Goal: Information Seeking & Learning: Find specific fact

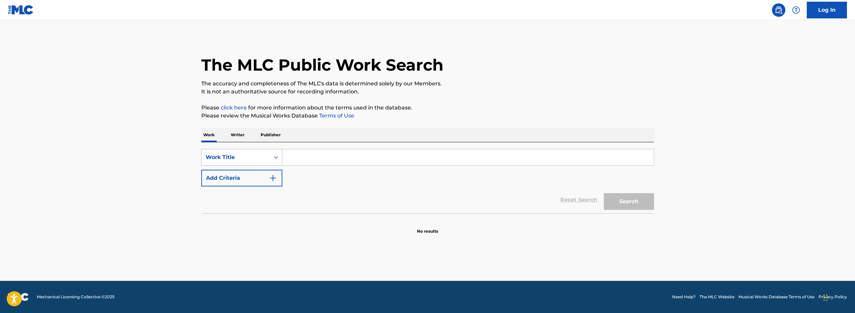
click at [250, 155] on div "Work Title" at bounding box center [236, 157] width 60 height 8
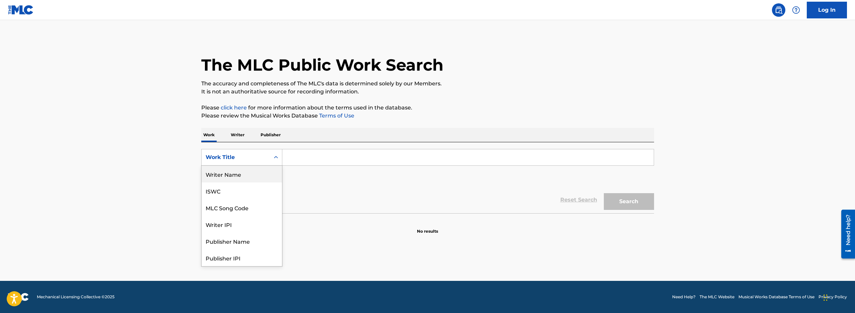
click at [255, 174] on div "Writer Name" at bounding box center [242, 174] width 80 height 17
click at [337, 165] on input "Search Form" at bounding box center [467, 157] width 371 height 16
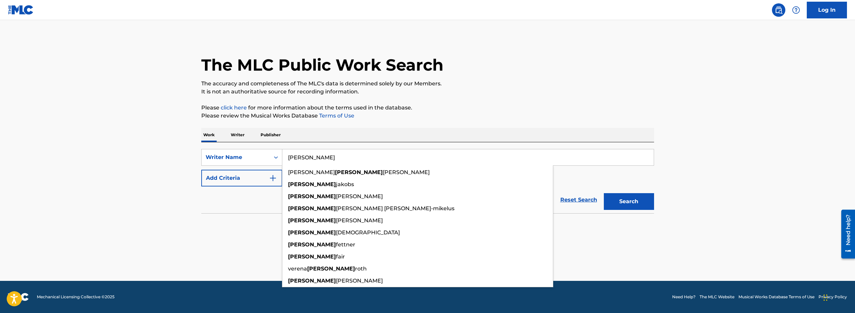
drag, startPoint x: 333, startPoint y: 157, endPoint x: 228, endPoint y: 146, distance: 105.7
click at [228, 146] on div "SearchWithCriteriacc657029-1309-40bb-9f6f-13c64e8f2e7e Writer Name [PERSON_NAME…" at bounding box center [427, 177] width 453 height 71
paste input "[PERSON_NAME]"
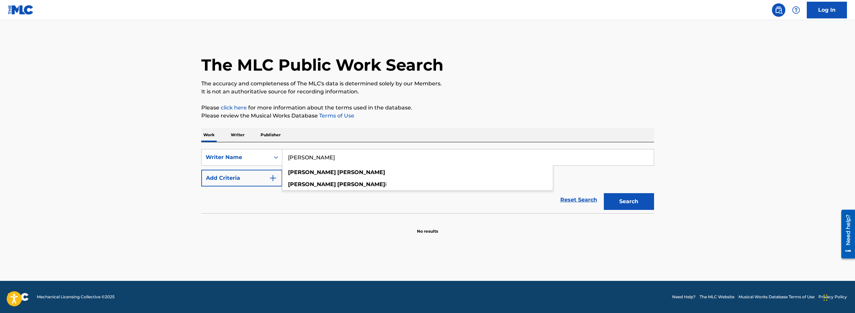
type input "[PERSON_NAME]"
click at [635, 203] on button "Search" at bounding box center [629, 201] width 50 height 17
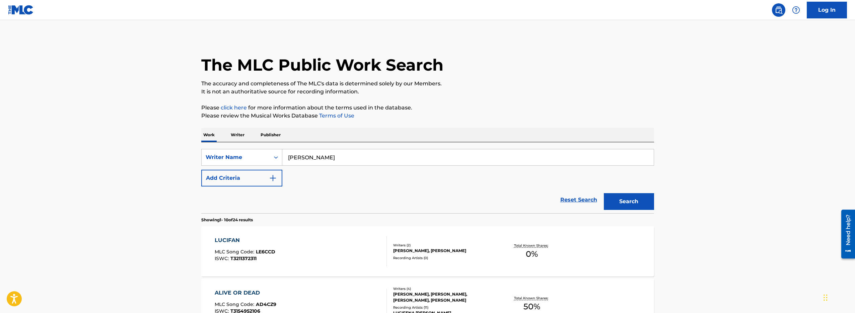
scroll to position [120, 0]
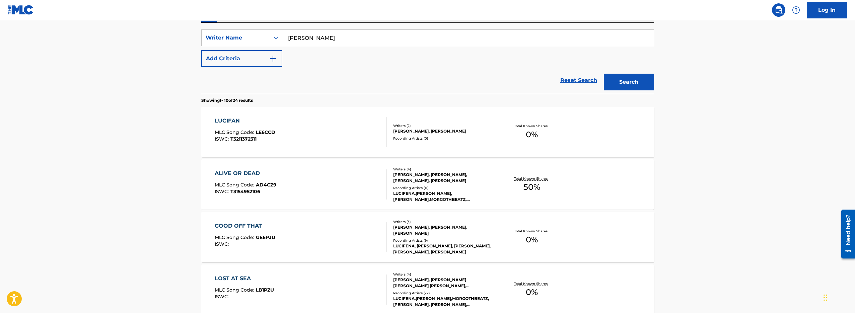
click at [328, 137] on div "LUCIFAN MLC Song Code : LE6CCD ISWC : T3211372311" at bounding box center [301, 132] width 172 height 30
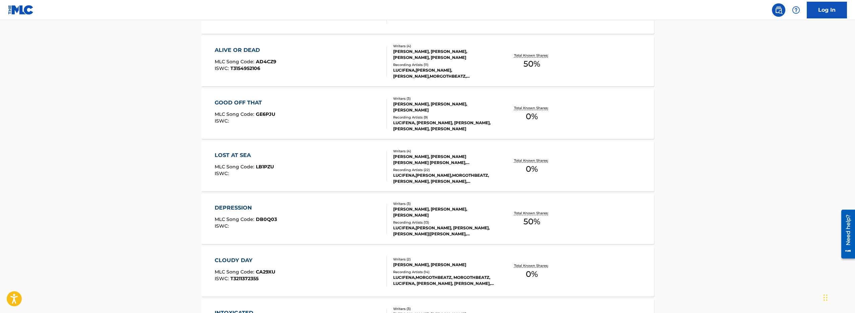
scroll to position [263, 0]
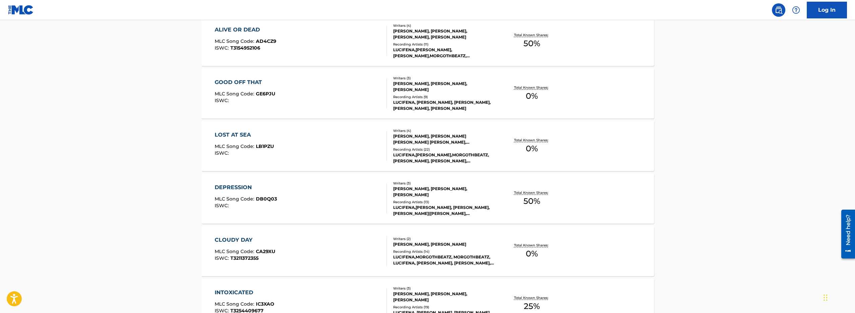
click at [335, 154] on div "LOST AT SEA MLC Song Code : LB1PZU ISWC :" at bounding box center [301, 146] width 172 height 30
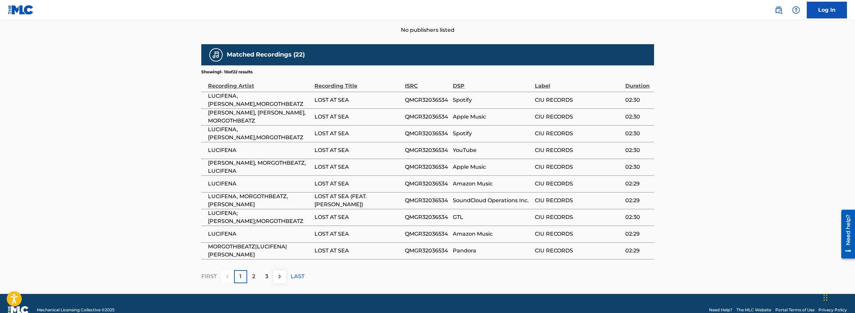
scroll to position [358, 0]
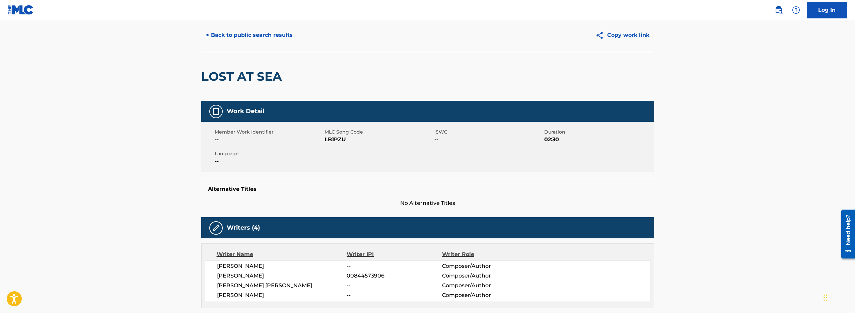
drag, startPoint x: 161, startPoint y: 180, endPoint x: 166, endPoint y: 177, distance: 6.0
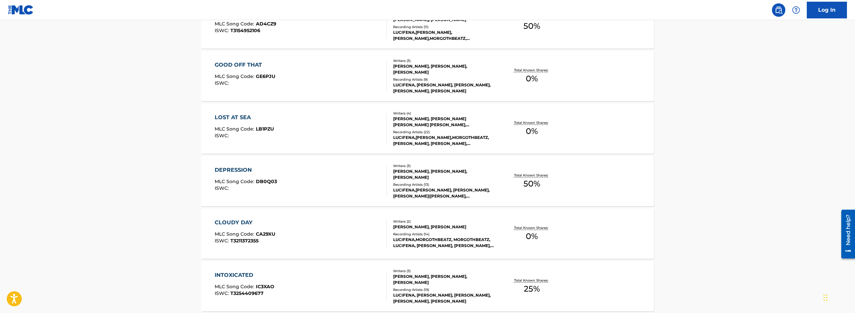
click at [281, 175] on div "DEPRESSION MLC Song Code : DB0Q03 ISWC :" at bounding box center [301, 181] width 172 height 30
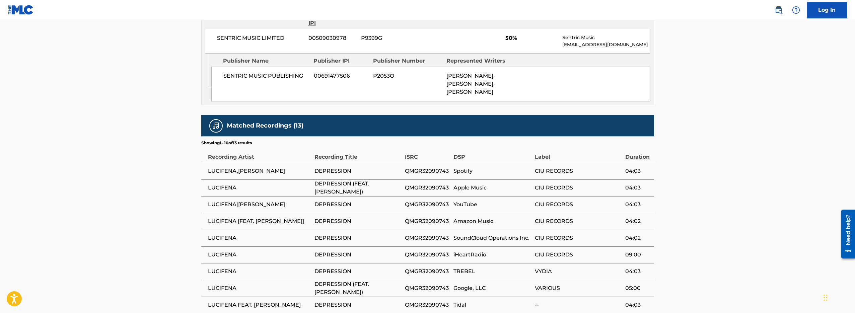
scroll to position [228, 0]
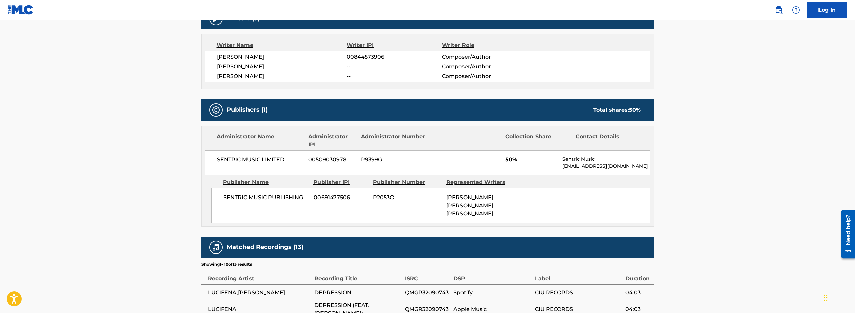
drag, startPoint x: 514, startPoint y: 209, endPoint x: 512, endPoint y: 205, distance: 4.9
click at [511, 209] on div "SENTRIC MUSIC PUBLISHING 00691477506 P2053O [PERSON_NAME], [PERSON_NAME], [PERS…" at bounding box center [430, 205] width 439 height 35
drag, startPoint x: 513, startPoint y: 204, endPoint x: 370, endPoint y: 199, distance: 143.0
click at [425, 202] on div "SENTRIC MUSIC PUBLISHING 00691477506 P2053O [PERSON_NAME], [PERSON_NAME], [PERS…" at bounding box center [430, 205] width 439 height 35
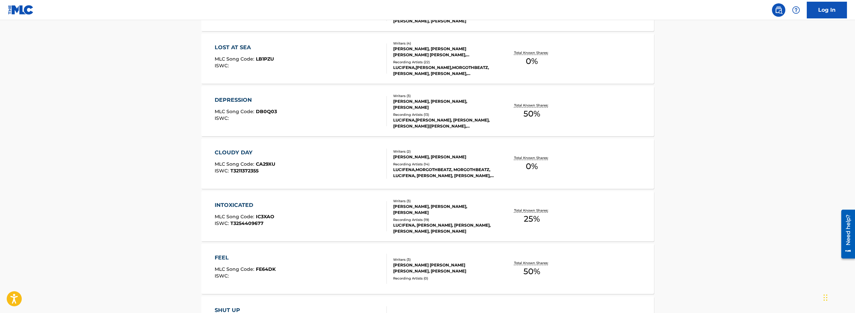
scroll to position [420, 0]
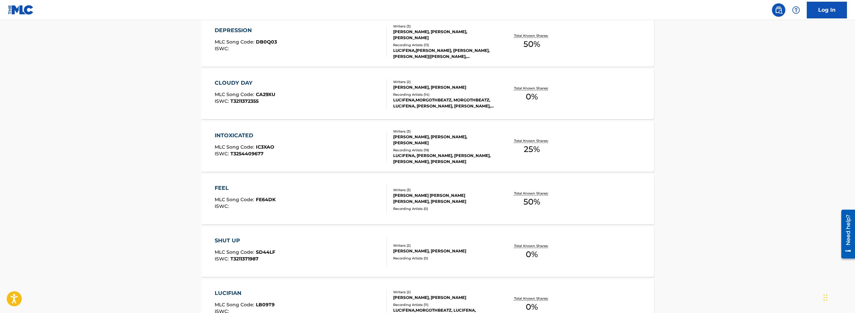
click at [294, 191] on div "FEEL MLC Song Code : FE64DK ISWC :" at bounding box center [301, 199] width 172 height 30
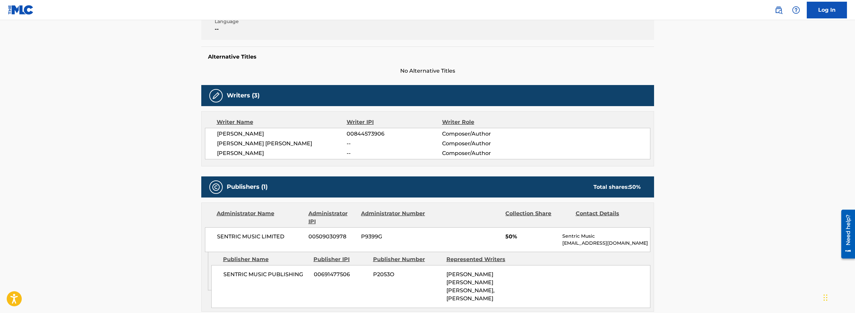
scroll to position [244, 0]
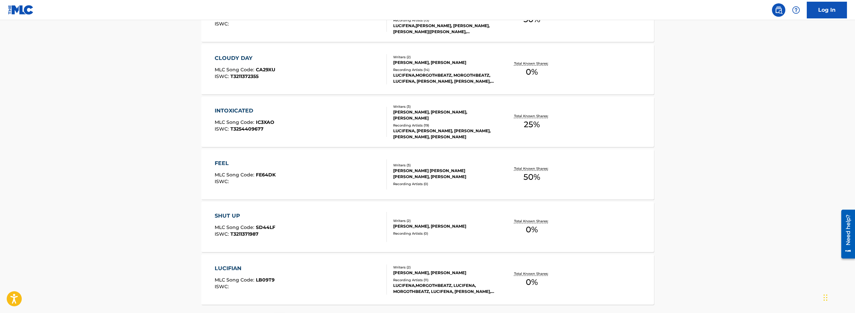
scroll to position [507, 0]
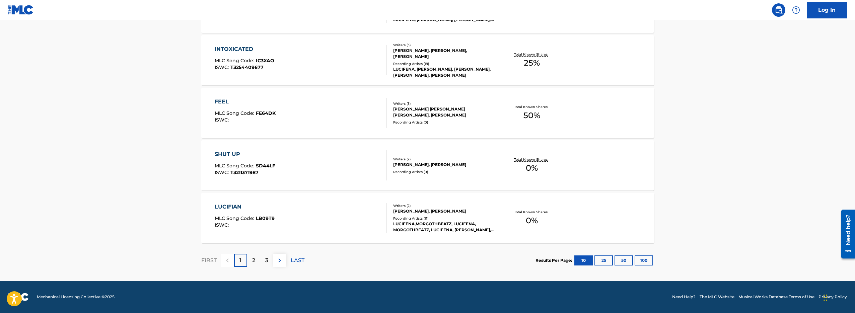
click at [283, 160] on div "SHUT UP MLC Song Code : SD44LF ISWC : T3211371987" at bounding box center [301, 165] width 172 height 30
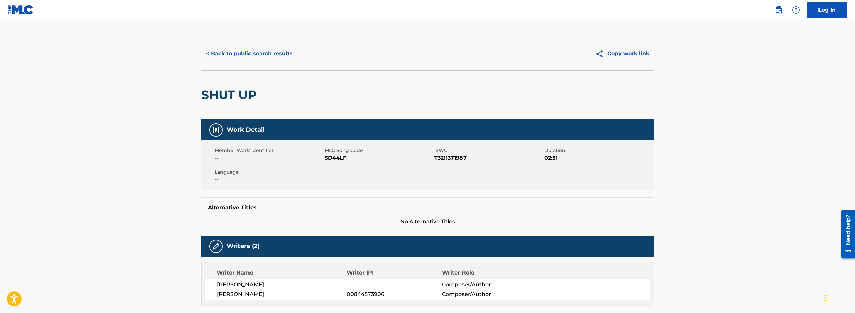
scroll to position [142, 0]
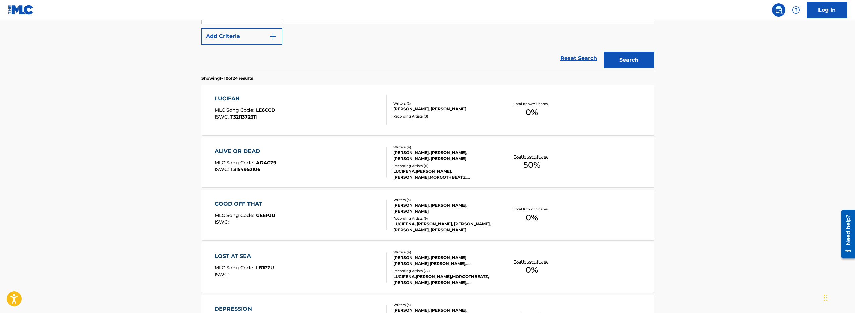
scroll to position [507, 0]
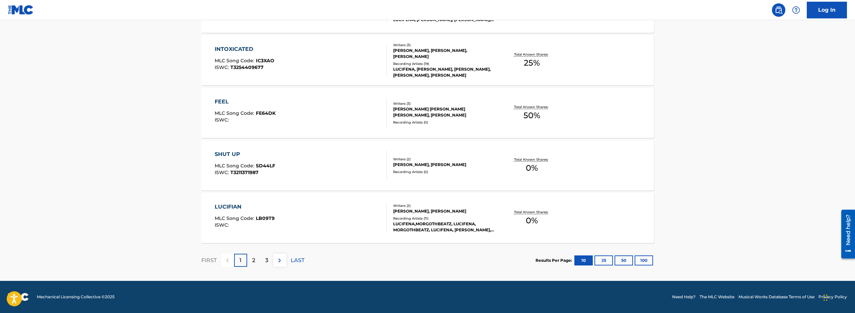
click at [320, 204] on div "LUCIFIAN MLC Song Code : LB09T9 ISWC :" at bounding box center [301, 218] width 172 height 30
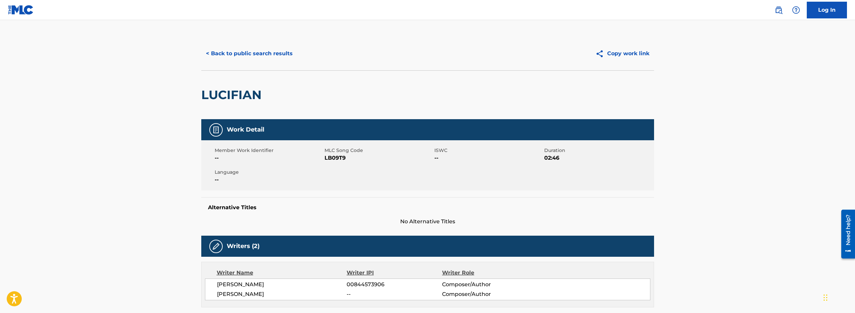
scroll to position [507, 0]
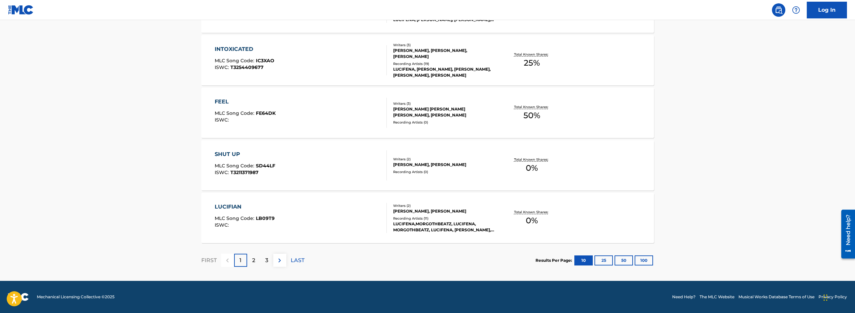
click at [309, 213] on div "LUCIFIAN MLC Song Code : LB09T9 ISWC :" at bounding box center [301, 218] width 172 height 30
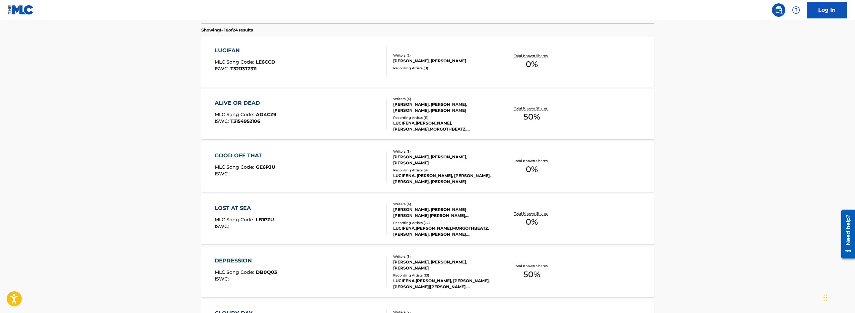
scroll to position [507, 0]
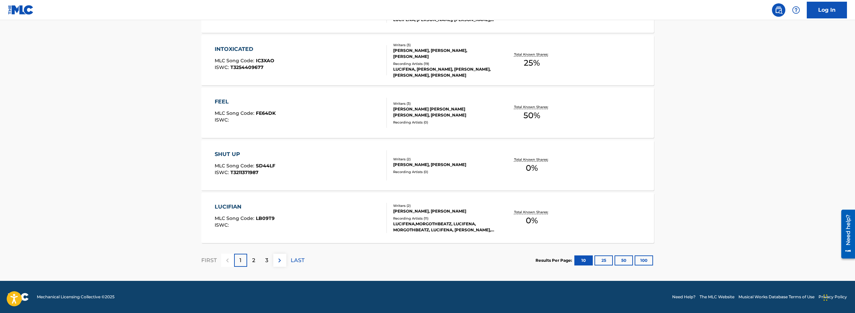
click at [329, 181] on div "SHUT UP MLC Song Code : SD44LF ISWC : T3211371987 Writers ( 2 ) [PERSON_NAME], …" at bounding box center [427, 165] width 453 height 50
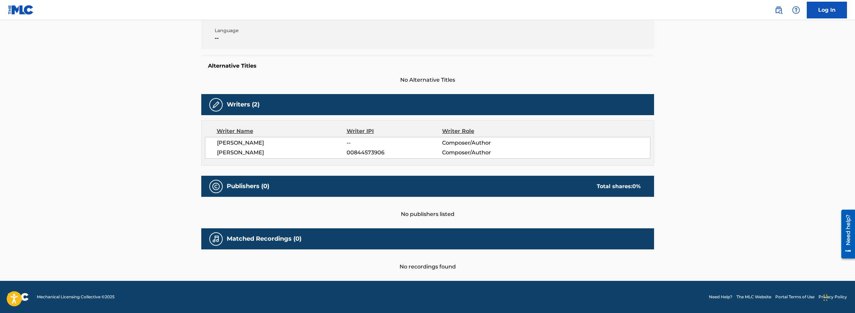
scroll to position [507, 0]
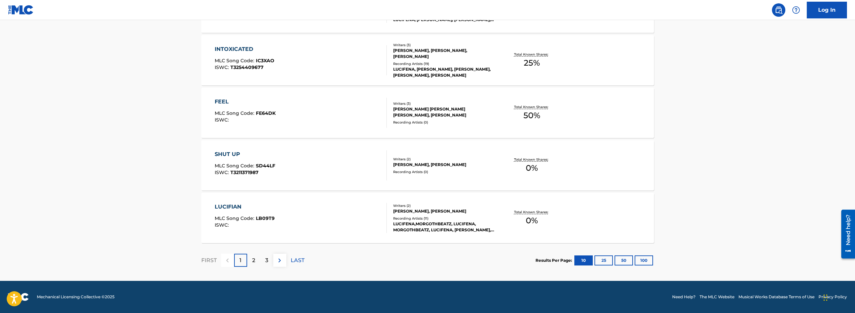
click at [299, 108] on div "FEEL MLC Song Code : FE64DK ISWC :" at bounding box center [301, 113] width 172 height 30
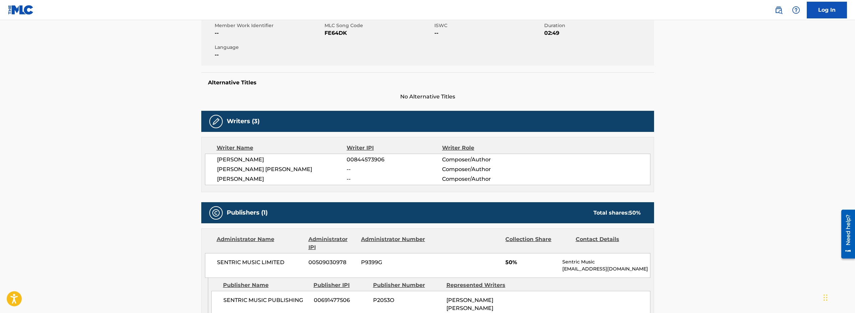
scroll to position [145, 0]
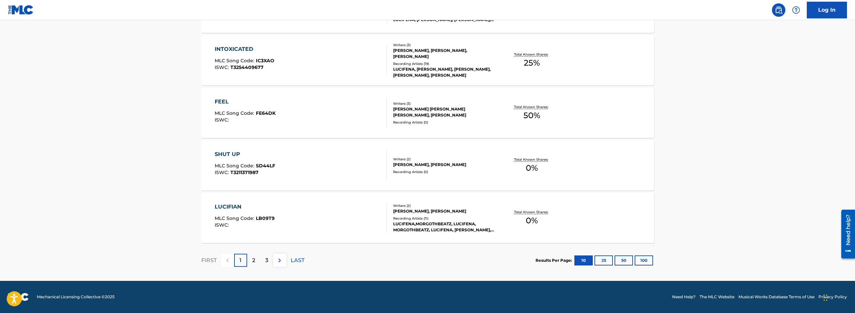
scroll to position [382, 0]
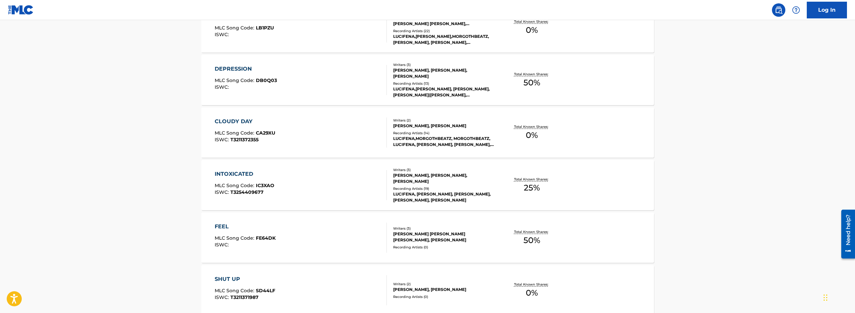
click at [308, 118] on div "CLOUDY DAY MLC Song Code : CA29XU ISWC : T3211372355" at bounding box center [301, 133] width 172 height 30
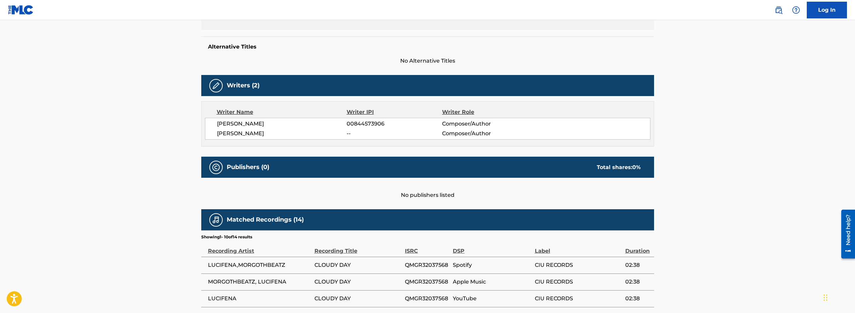
drag, startPoint x: 308, startPoint y: 118, endPoint x: 311, endPoint y: 116, distance: 3.4
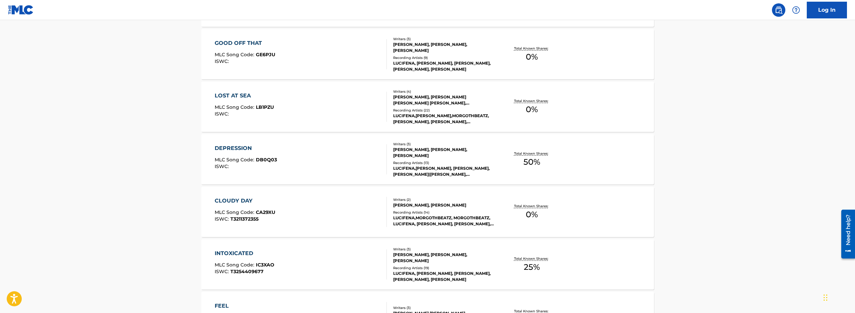
scroll to position [256, 0]
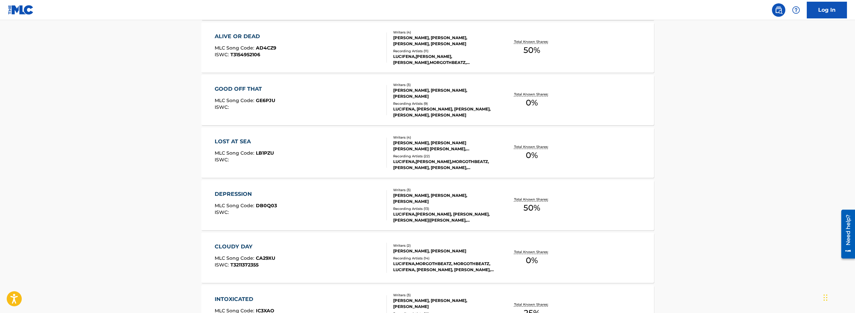
click at [306, 106] on div "GOOD OFF THAT MLC Song Code : GE6PJU ISWC :" at bounding box center [301, 100] width 172 height 30
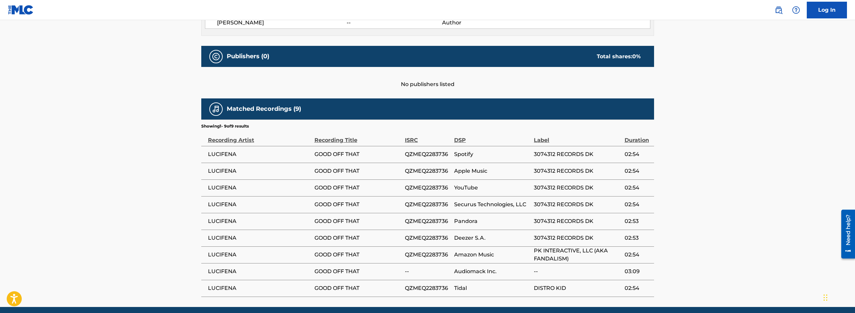
scroll to position [274, 0]
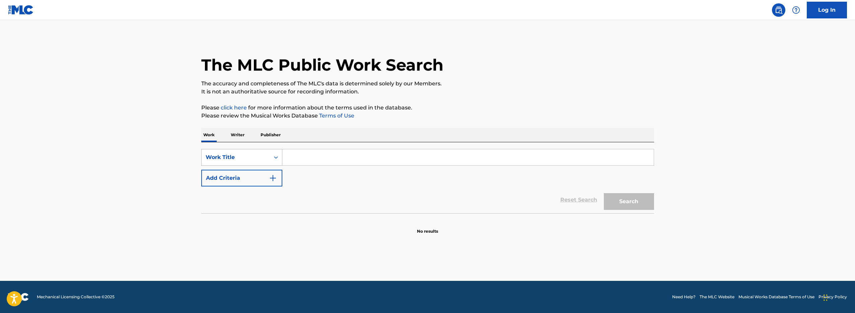
click at [251, 160] on div "Work Title" at bounding box center [236, 157] width 60 height 8
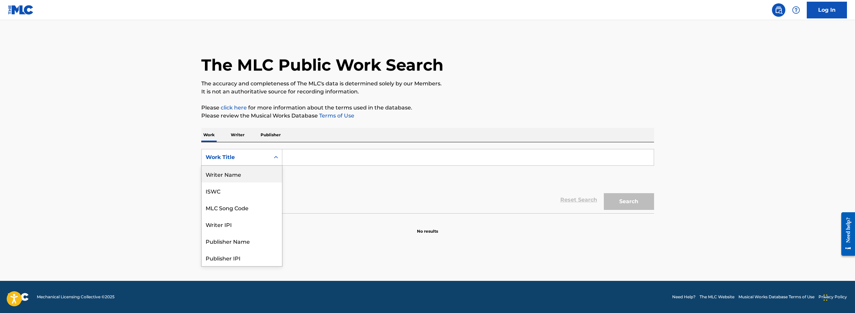
click at [236, 179] on div "Writer Name" at bounding box center [242, 174] width 80 height 17
click at [298, 156] on input "Search Form" at bounding box center [467, 157] width 371 height 16
paste input "HERNANDEZ JAVIN"
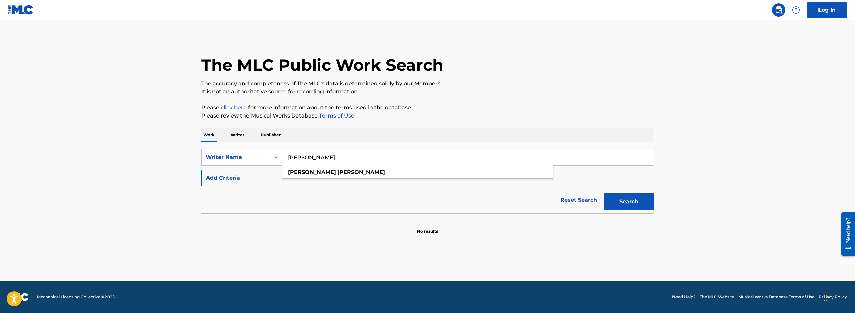
drag, startPoint x: 327, startPoint y: 157, endPoint x: 287, endPoint y: 149, distance: 41.0
click at [287, 149] on input "HERNANDEZ JAVIN" at bounding box center [467, 157] width 371 height 16
click at [310, 168] on div "javin hernandez" at bounding box center [417, 172] width 270 height 12
type input "javin hernandez"
click at [618, 201] on button "Search" at bounding box center [629, 201] width 50 height 17
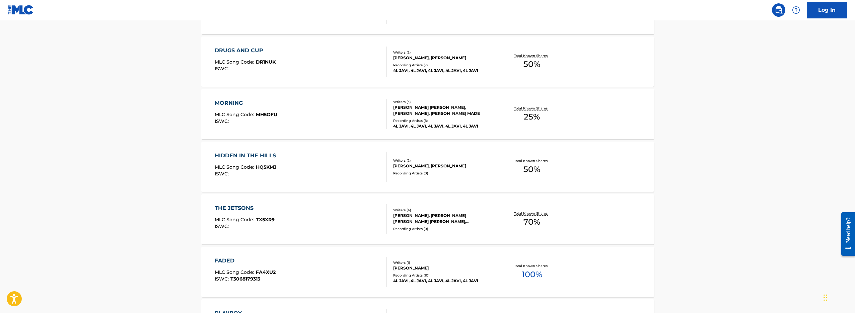
scroll to position [195, 0]
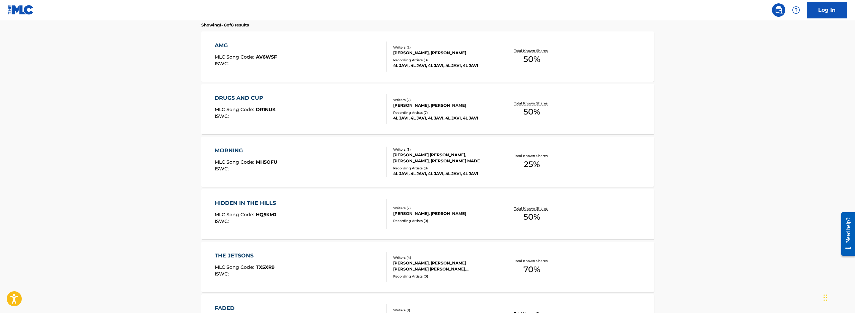
click at [313, 60] on div "AMG MLC Song Code : AV6WSF ISWC :" at bounding box center [301, 57] width 172 height 30
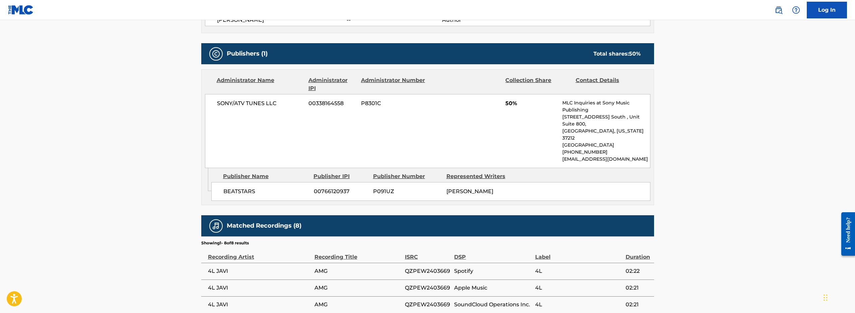
scroll to position [288, 0]
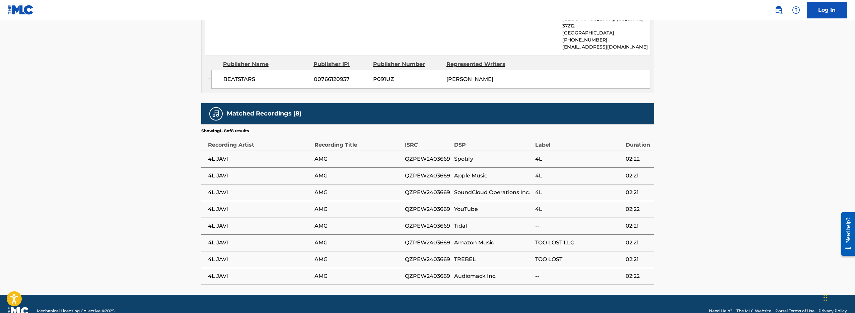
scroll to position [212, 0]
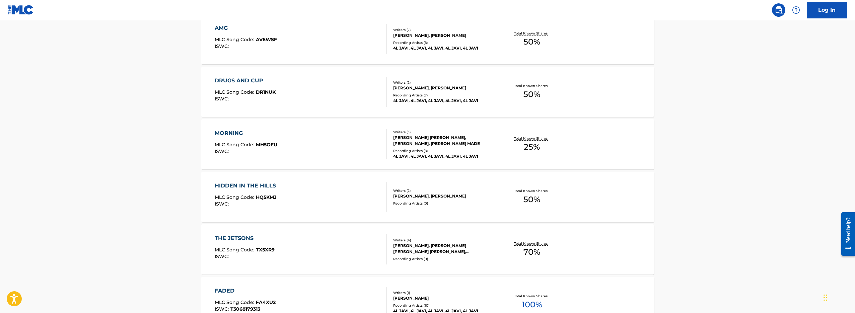
click at [305, 154] on div "MORNING MLC Song Code : MH5OFU ISWC :" at bounding box center [301, 144] width 172 height 30
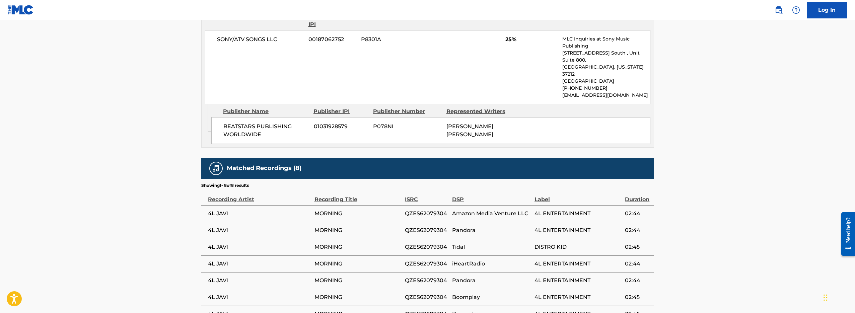
drag, startPoint x: 307, startPoint y: 154, endPoint x: 316, endPoint y: 151, distance: 9.2
